Goal: Information Seeking & Learning: Find specific fact

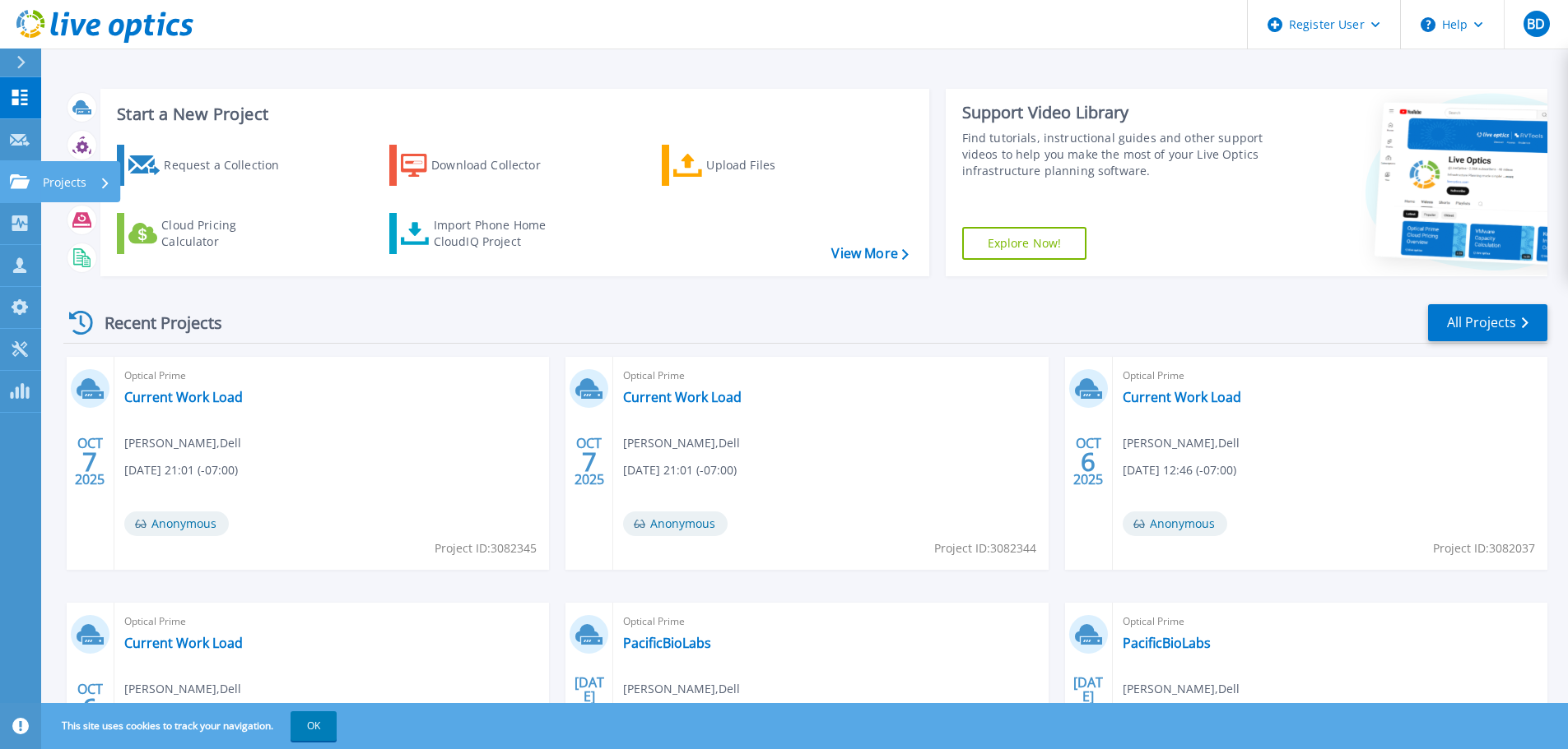
click at [37, 171] on link "Projects Projects" at bounding box center [20, 183] width 41 height 42
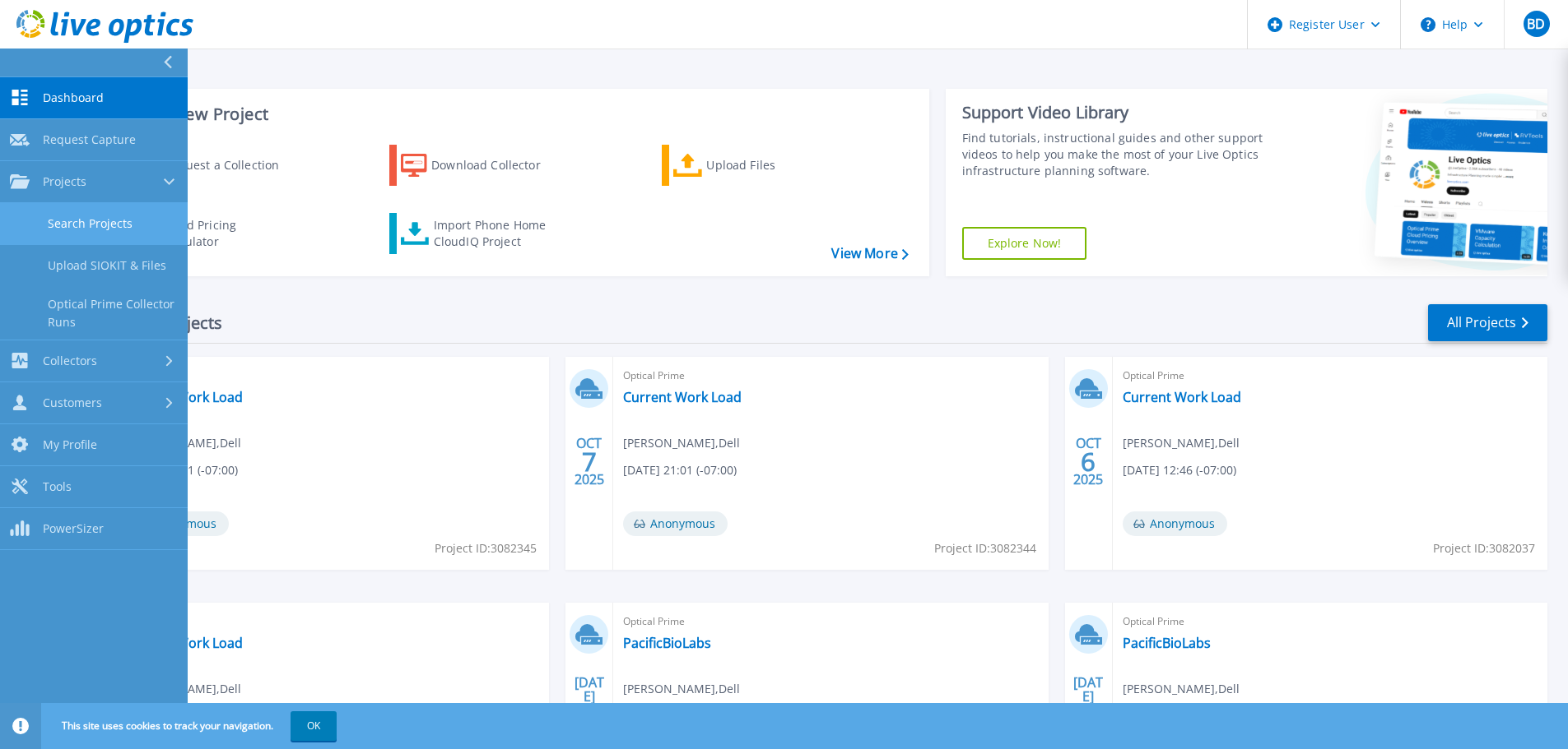
click at [120, 213] on link "Search Projects" at bounding box center [93, 224] width 187 height 42
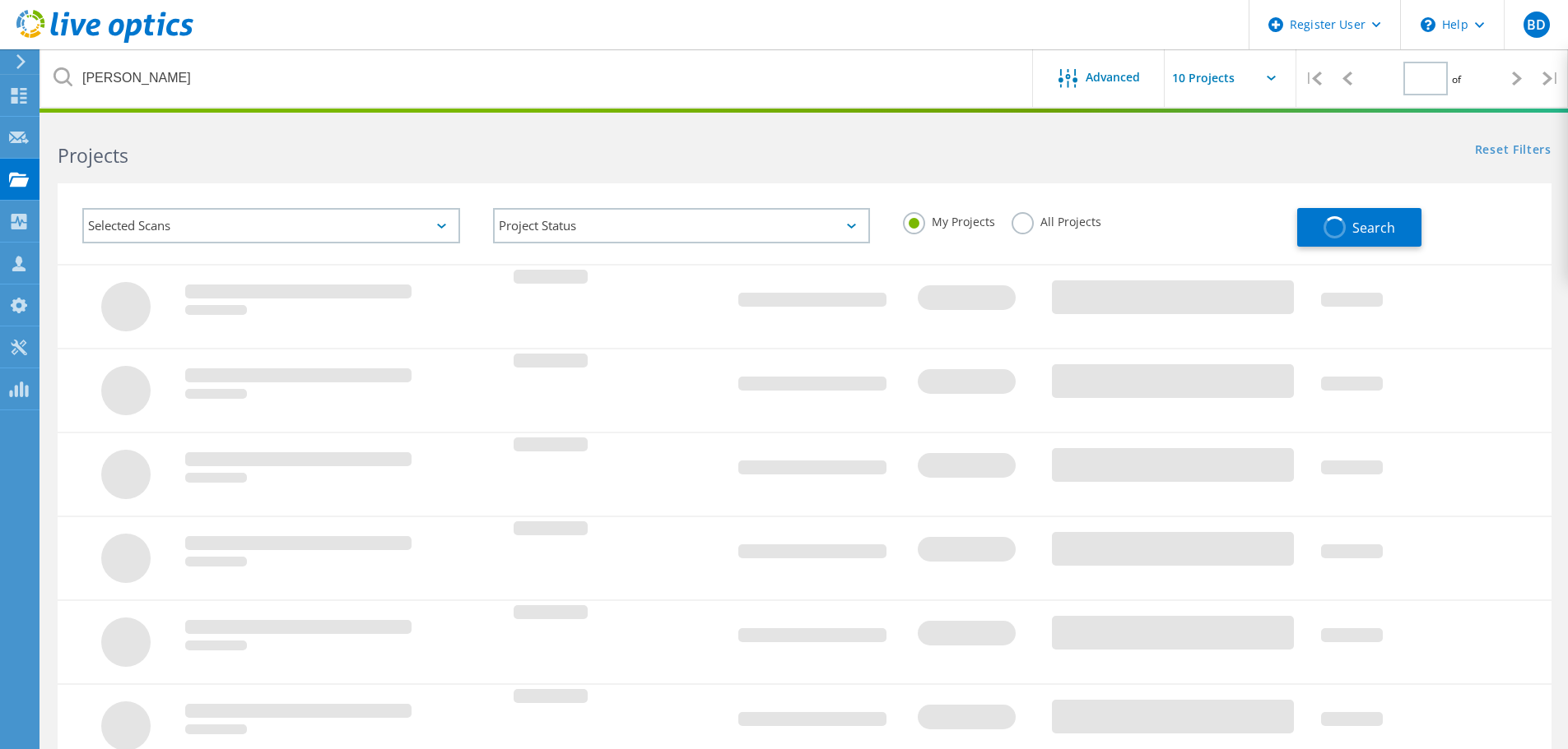
type input "1"
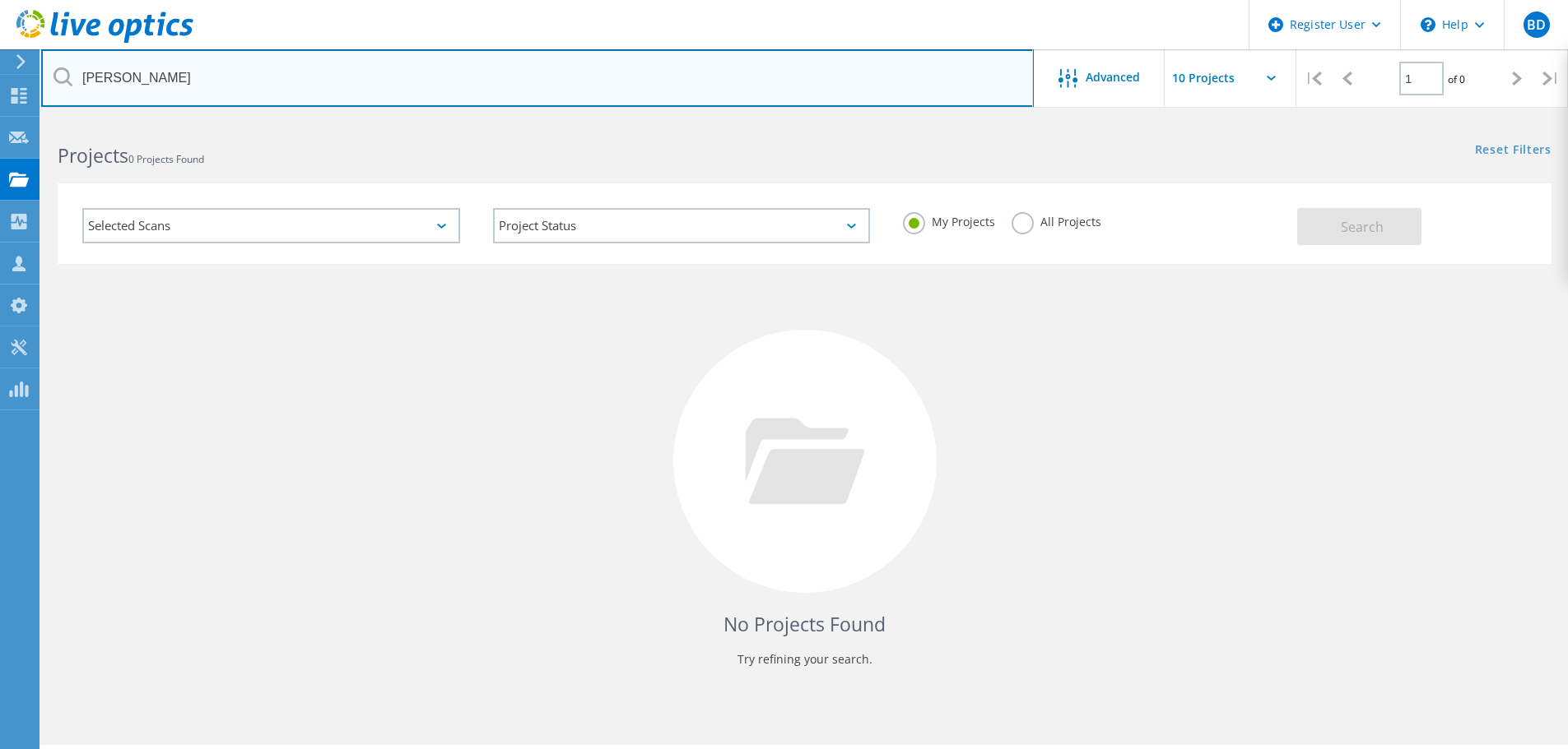
click at [162, 79] on input "[PERSON_NAME]" at bounding box center [537, 78] width 992 height 58
drag, startPoint x: 163, startPoint y: 77, endPoint x: -22, endPoint y: 71, distance: 185.1
click at [0, 71] on html "Register User \n Help Explore Helpful Articles Contact Support BD Dell User [PE…" at bounding box center [784, 459] width 1568 height 918
paste input "text"
click at [174, 68] on input "text" at bounding box center [537, 78] width 992 height 58
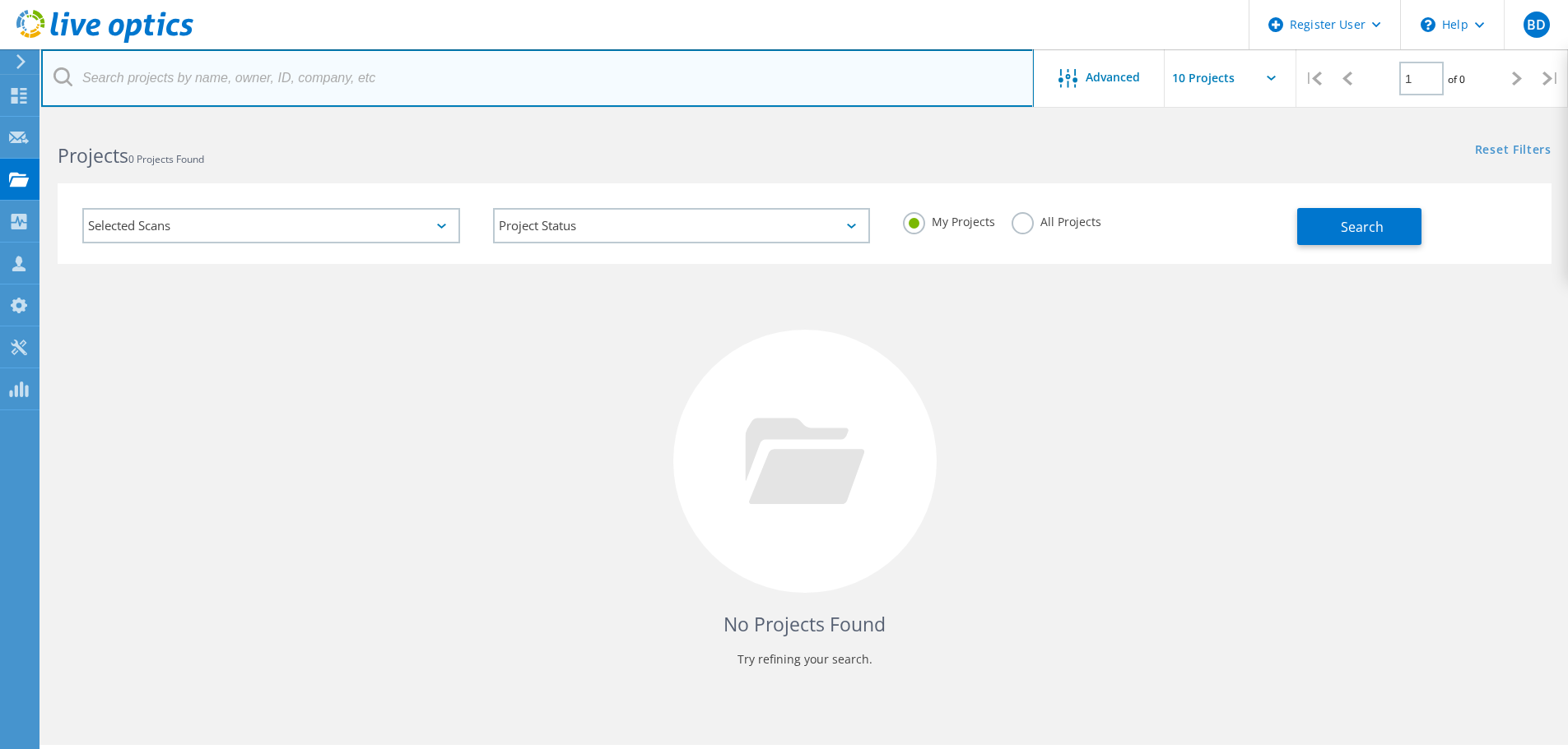
paste input "text"
click at [173, 70] on input "text" at bounding box center [537, 78] width 992 height 58
click at [222, 90] on input "text" at bounding box center [537, 78] width 992 height 58
paste input "[EMAIL_ADDRESS][DOMAIN_NAME]"
type input "[EMAIL_ADDRESS][DOMAIN_NAME]"
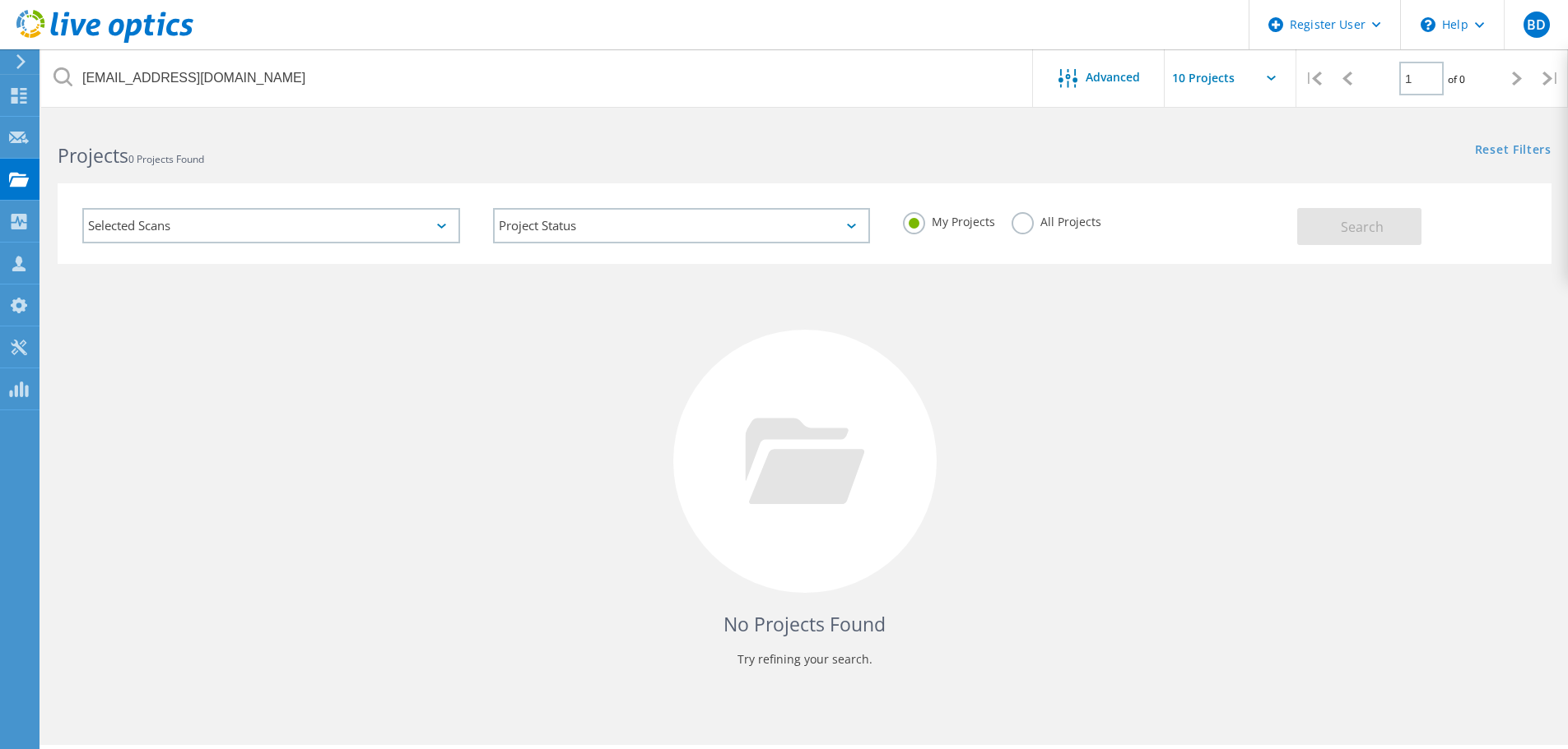
click at [1027, 221] on label "All Projects" at bounding box center [1056, 219] width 90 height 16
click at [0, 0] on input "All Projects" at bounding box center [0, 0] width 0 height 0
click at [1369, 227] on span "Search" at bounding box center [1361, 227] width 43 height 18
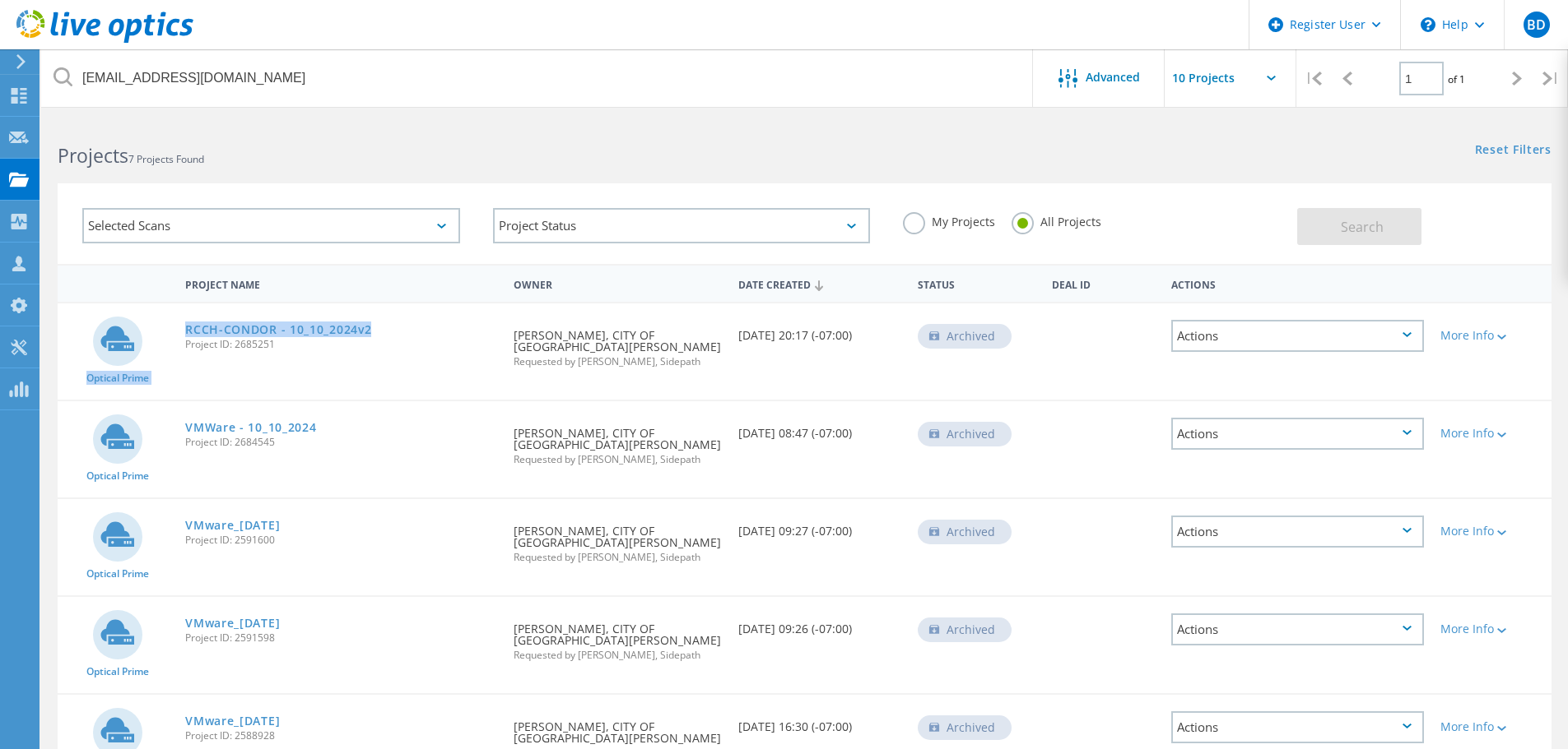
drag, startPoint x: 387, startPoint y: 327, endPoint x: 174, endPoint y: 333, distance: 213.1
click at [174, 333] on div "Optical Prime RCCH-CONDOR - 10_10_2024v2 Project ID: 2685251 Requested By [PERS…" at bounding box center [804, 351] width 1494 height 96
click at [482, 374] on div "Optical Prime RCCH-CONDOR - 10_10_2024v2 Project ID: 2685251 Requested By [PERS…" at bounding box center [804, 351] width 1494 height 96
drag, startPoint x: 392, startPoint y: 324, endPoint x: 186, endPoint y: 328, distance: 206.0
click at [186, 328] on div "RCCH-CONDOR - 10_10_2024v2 Project ID: 2685251" at bounding box center [341, 334] width 328 height 62
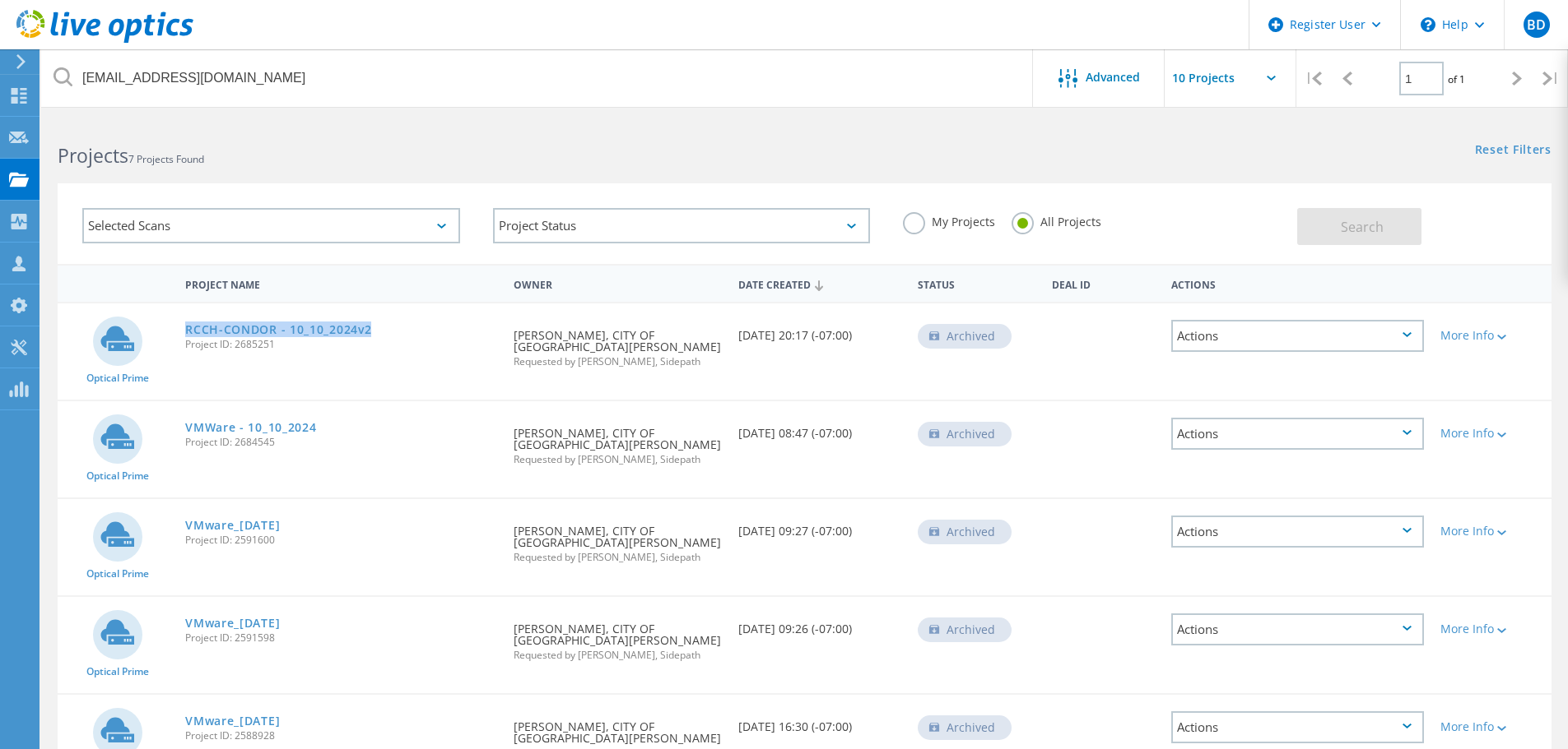
copy link "RCCH-CONDOR - 10_10_2024v2"
